Goal: Check status: Check status

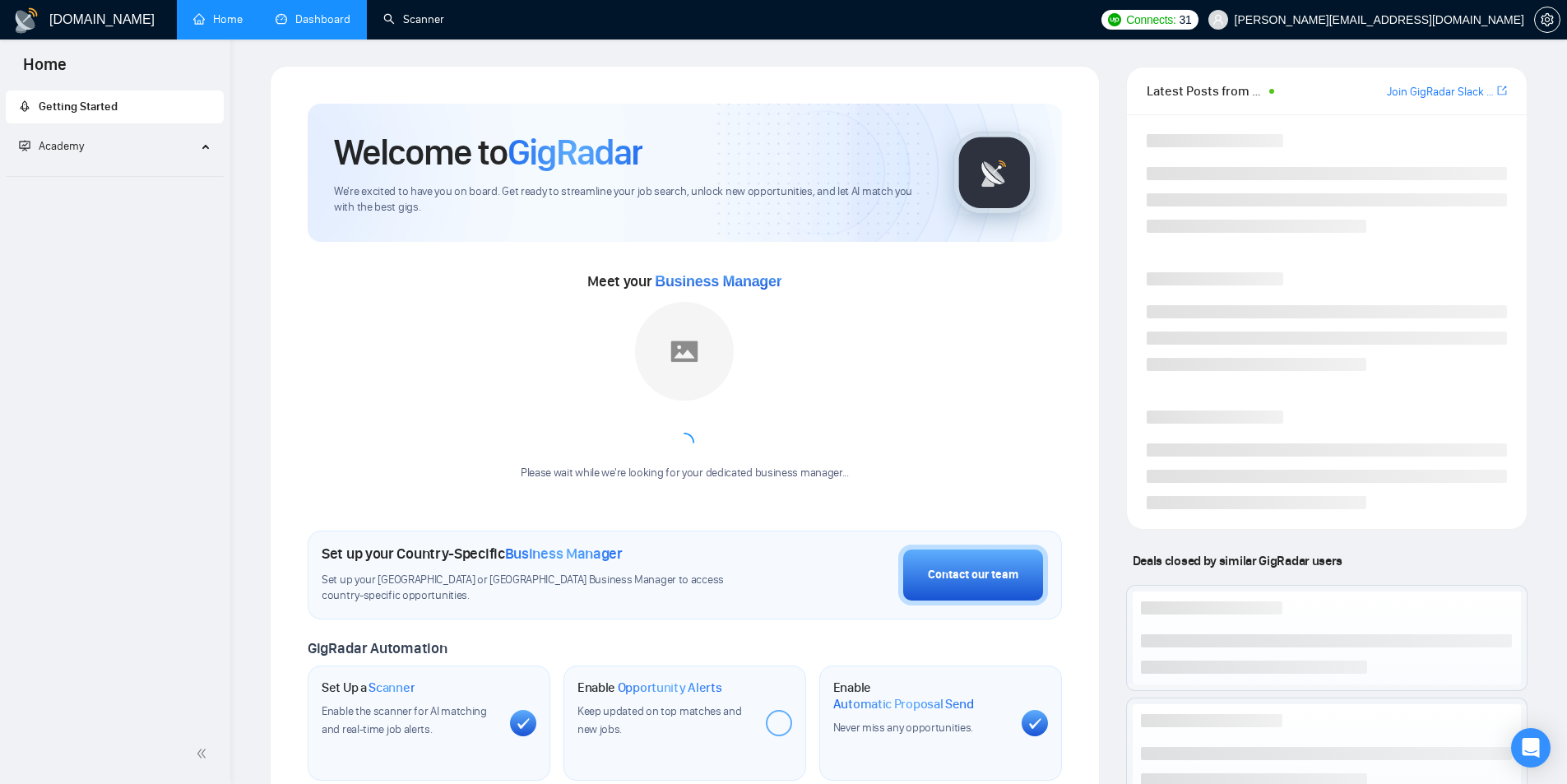
click at [311, 24] on link "Dashboard" at bounding box center [312, 19] width 75 height 14
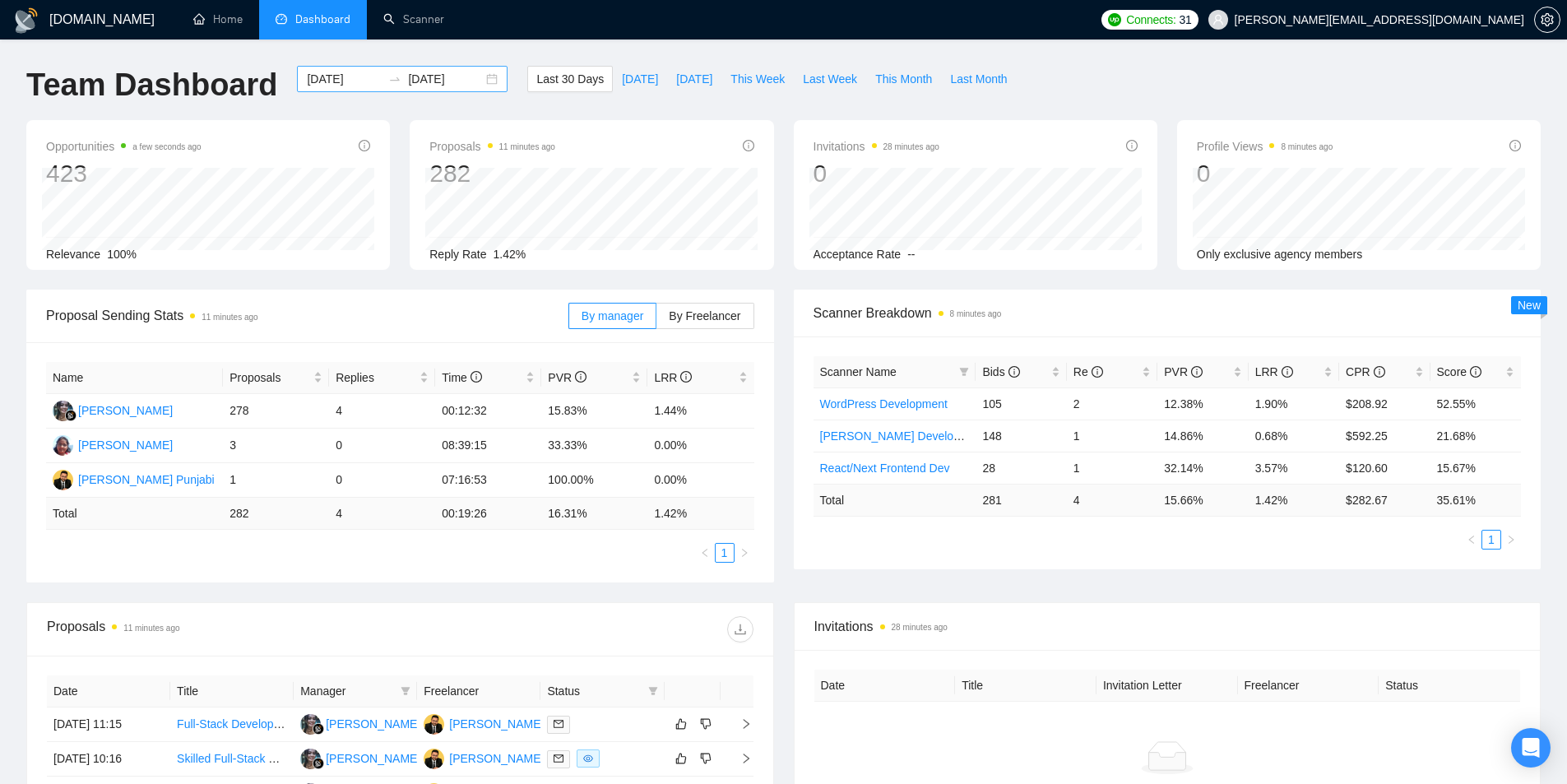
drag, startPoint x: 481, startPoint y: 67, endPoint x: 482, endPoint y: 76, distance: 9.1
click at [481, 71] on div "[DATE] [DATE]" at bounding box center [402, 79] width 210 height 26
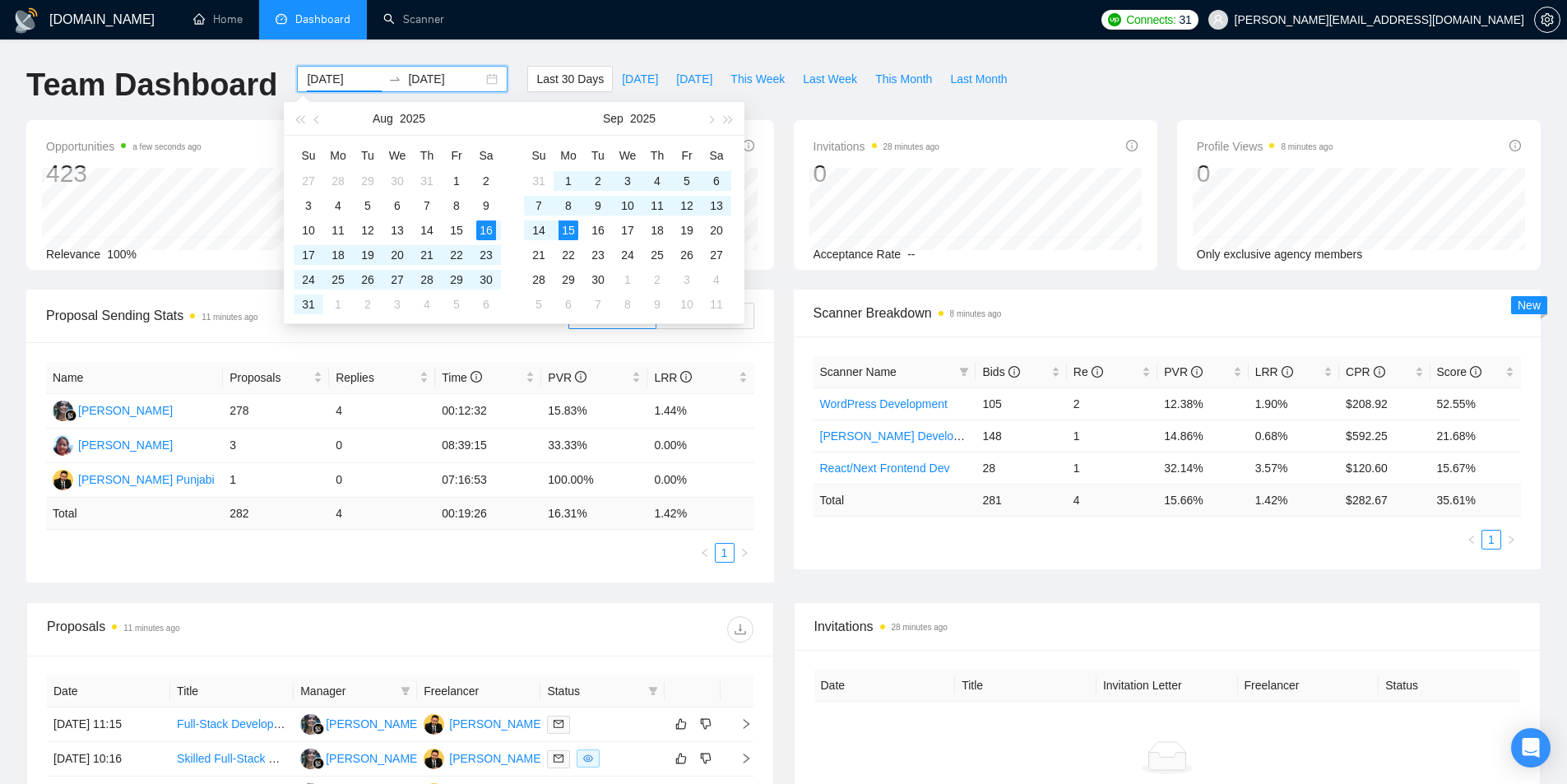
click at [482, 76] on div "[DATE] [DATE]" at bounding box center [402, 79] width 210 height 26
type input "[DATE]"
click at [578, 196] on div "8" at bounding box center [568, 205] width 19 height 19
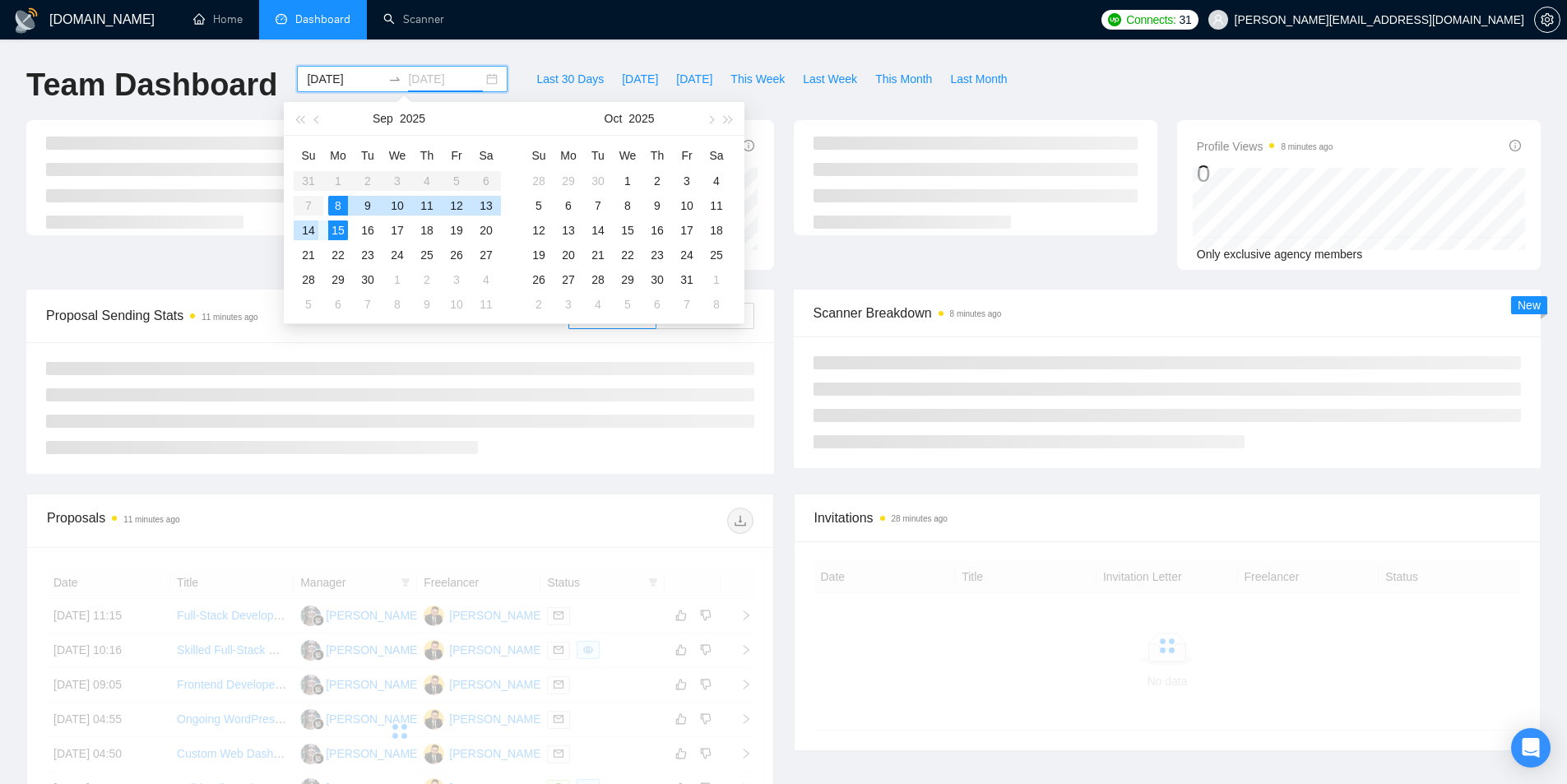
type input "2025-09-14"
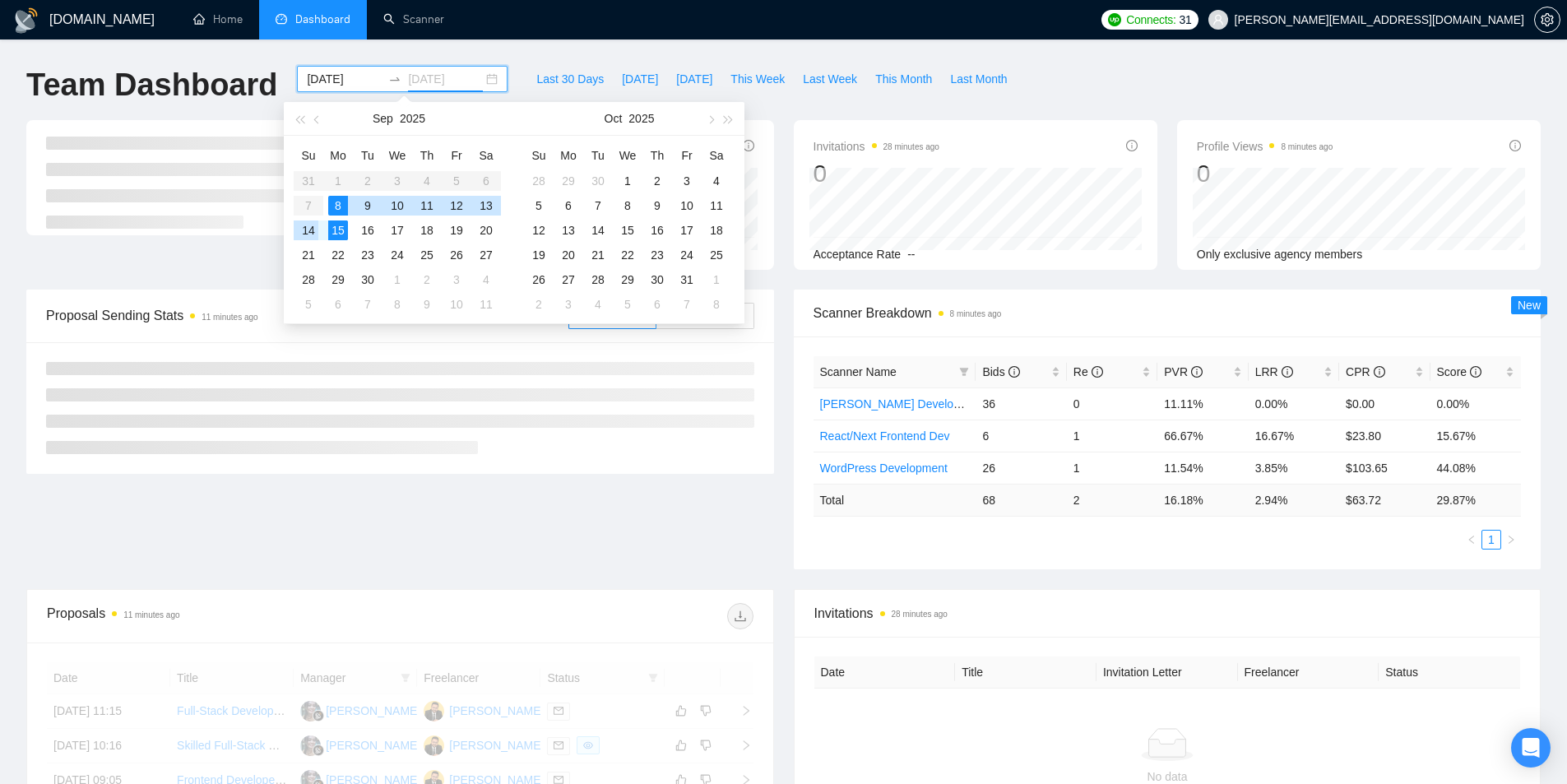
click at [311, 231] on div "14" at bounding box center [309, 231] width 19 height 19
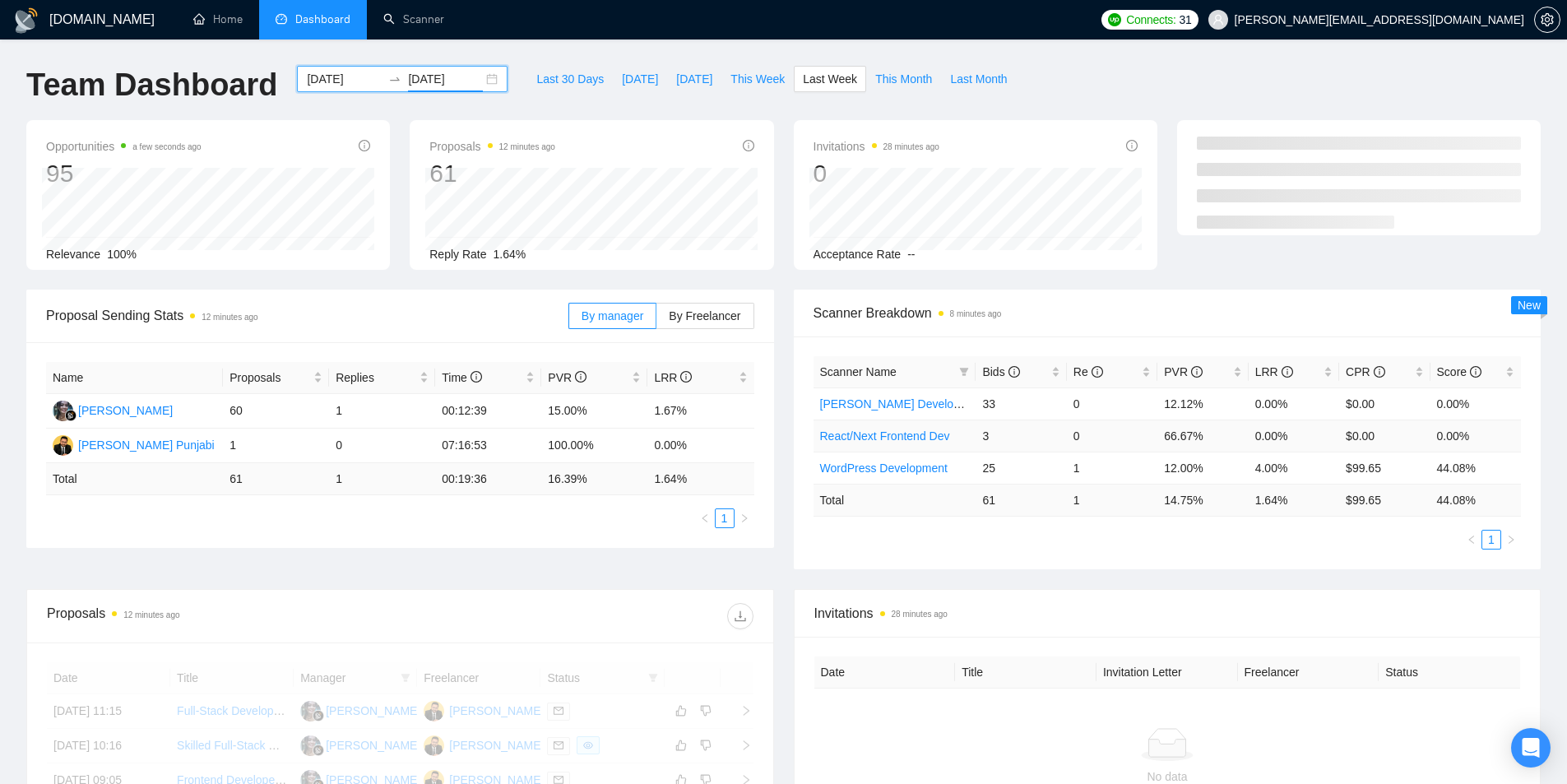
scroll to position [83, 0]
